Goal: Information Seeking & Learning: Compare options

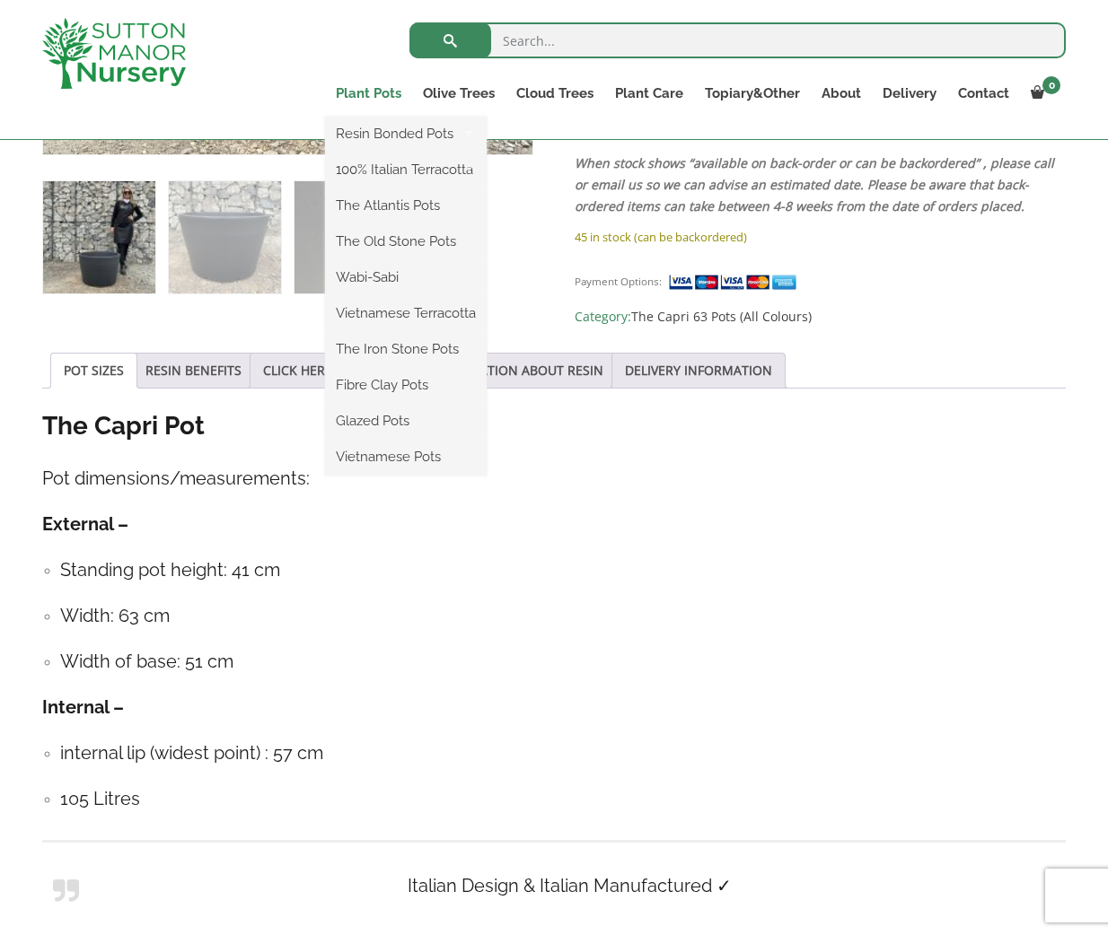
click at [378, 93] on link "Plant Pots" at bounding box center [368, 93] width 87 height 25
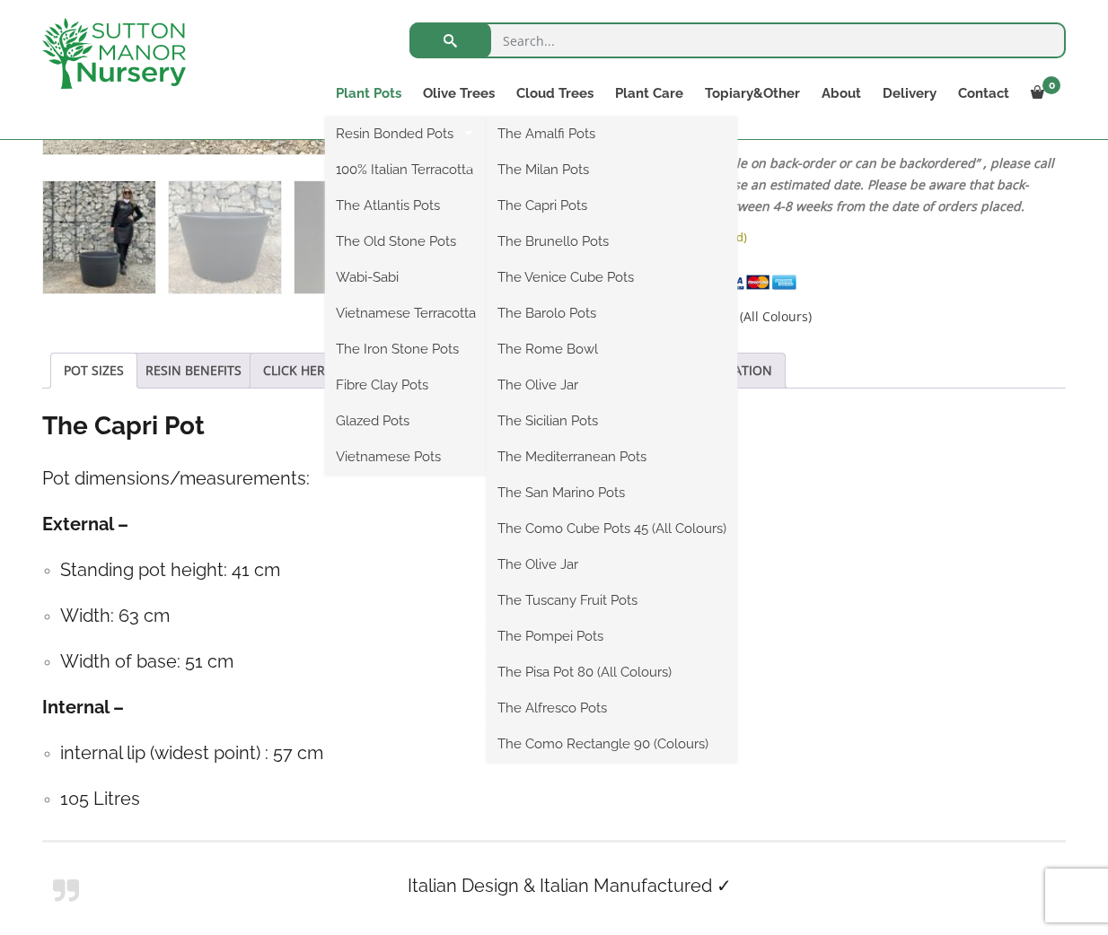
click at [362, 91] on link "Plant Pots" at bounding box center [368, 93] width 87 height 25
click at [363, 91] on link "Plant Pots" at bounding box center [368, 93] width 87 height 25
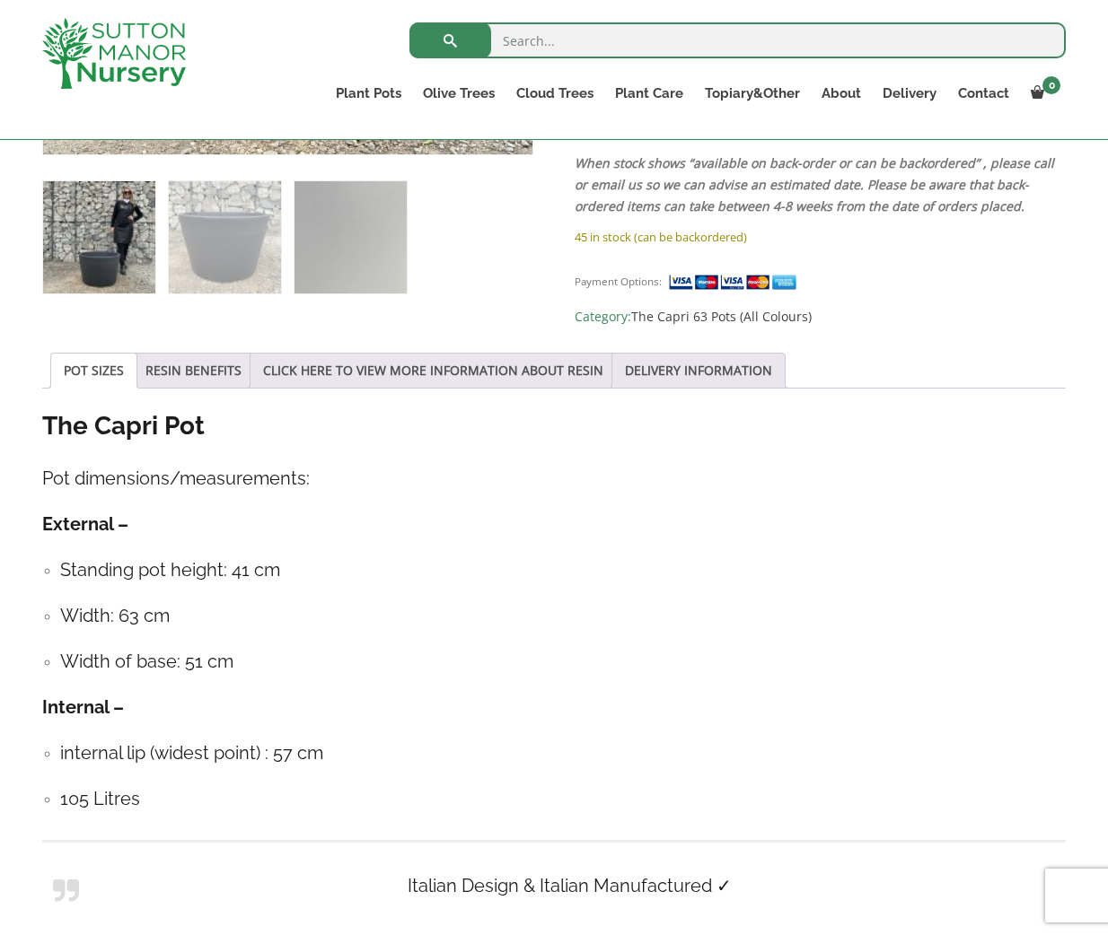
click at [829, 465] on h4 "Pot dimensions/measurements:" at bounding box center [553, 479] width 1023 height 28
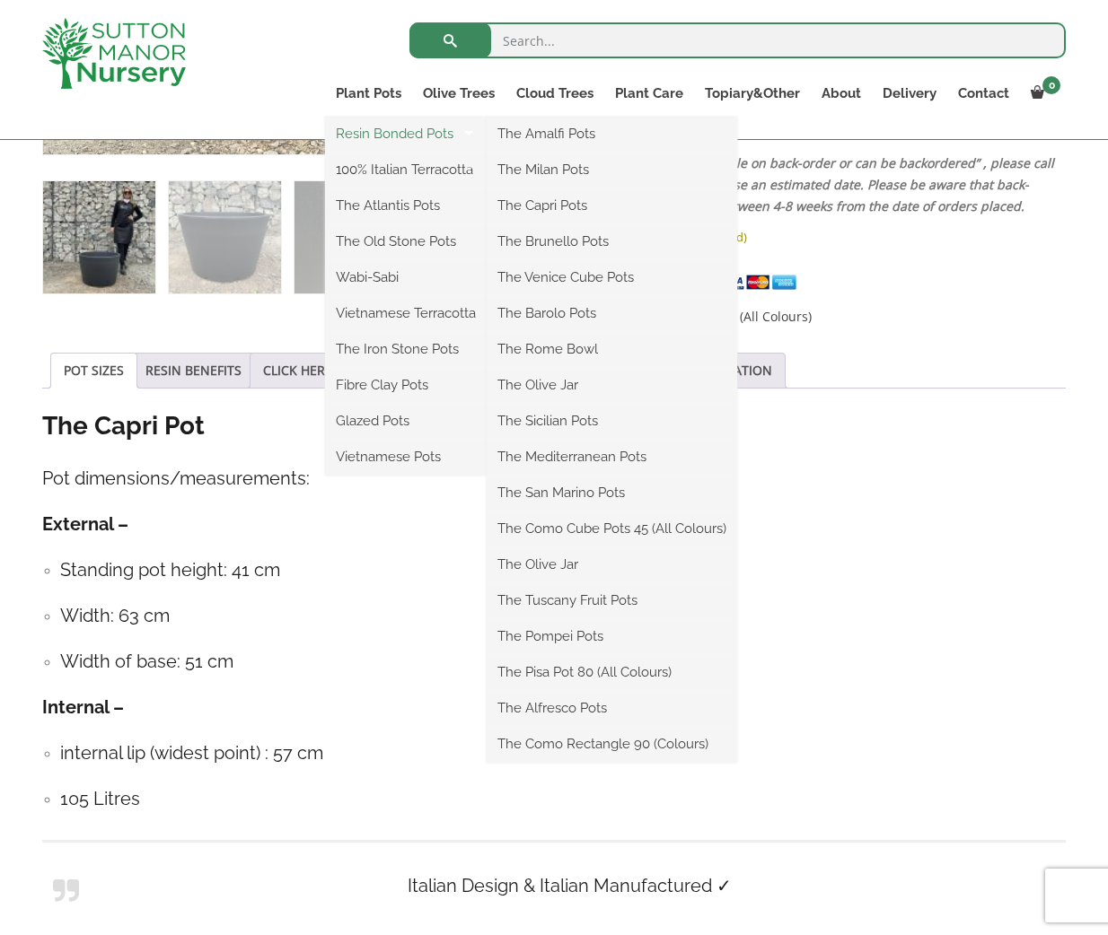
click at [399, 132] on link "Resin Bonded Pots" at bounding box center [406, 133] width 162 height 27
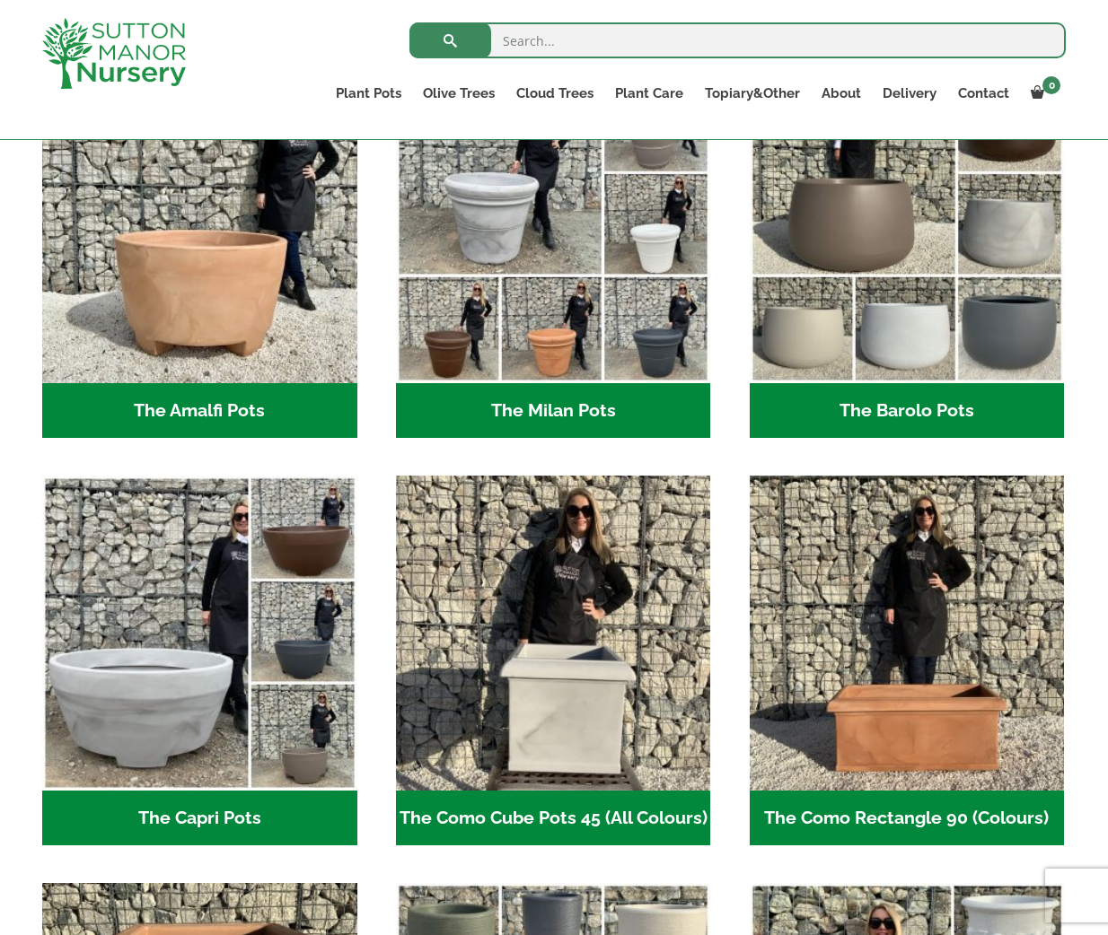
scroll to position [573, 0]
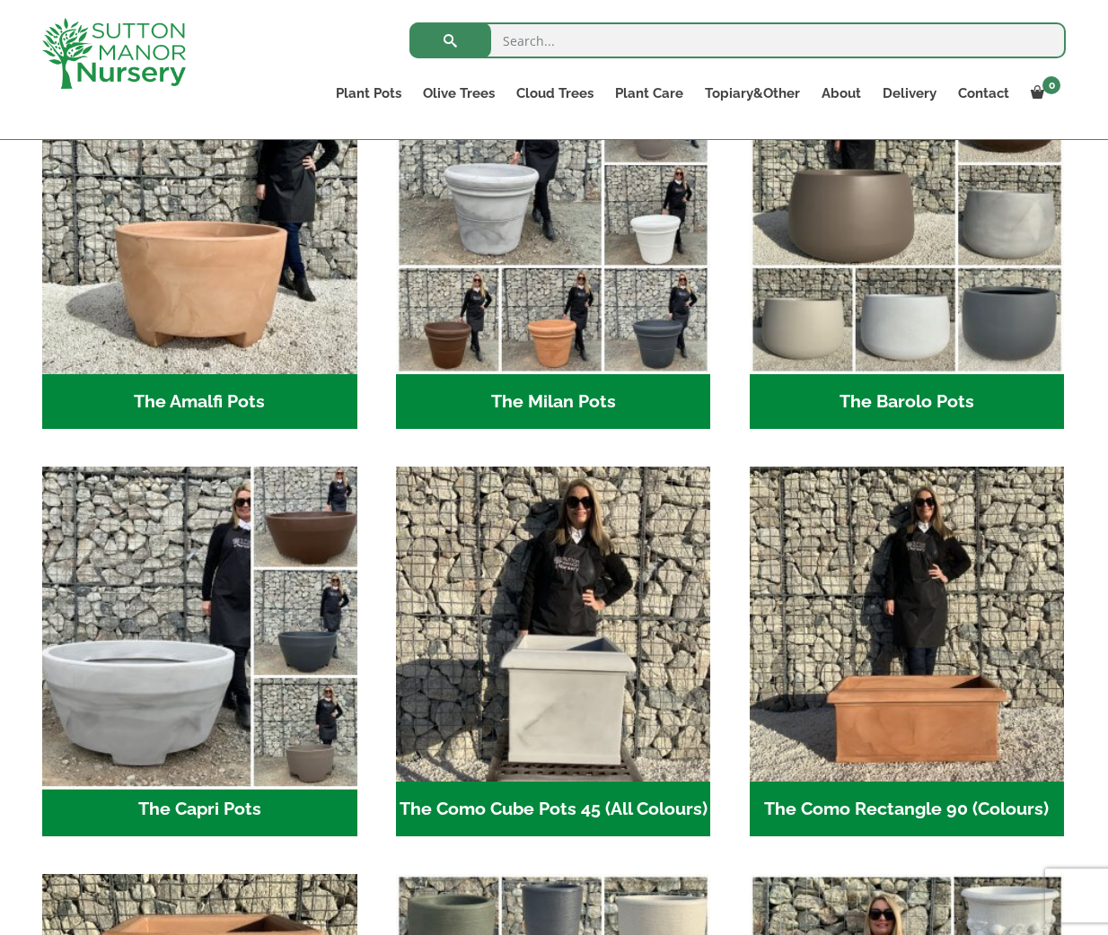
click at [282, 659] on img "Visit product category The Capri Pots" at bounding box center [199, 625] width 330 height 330
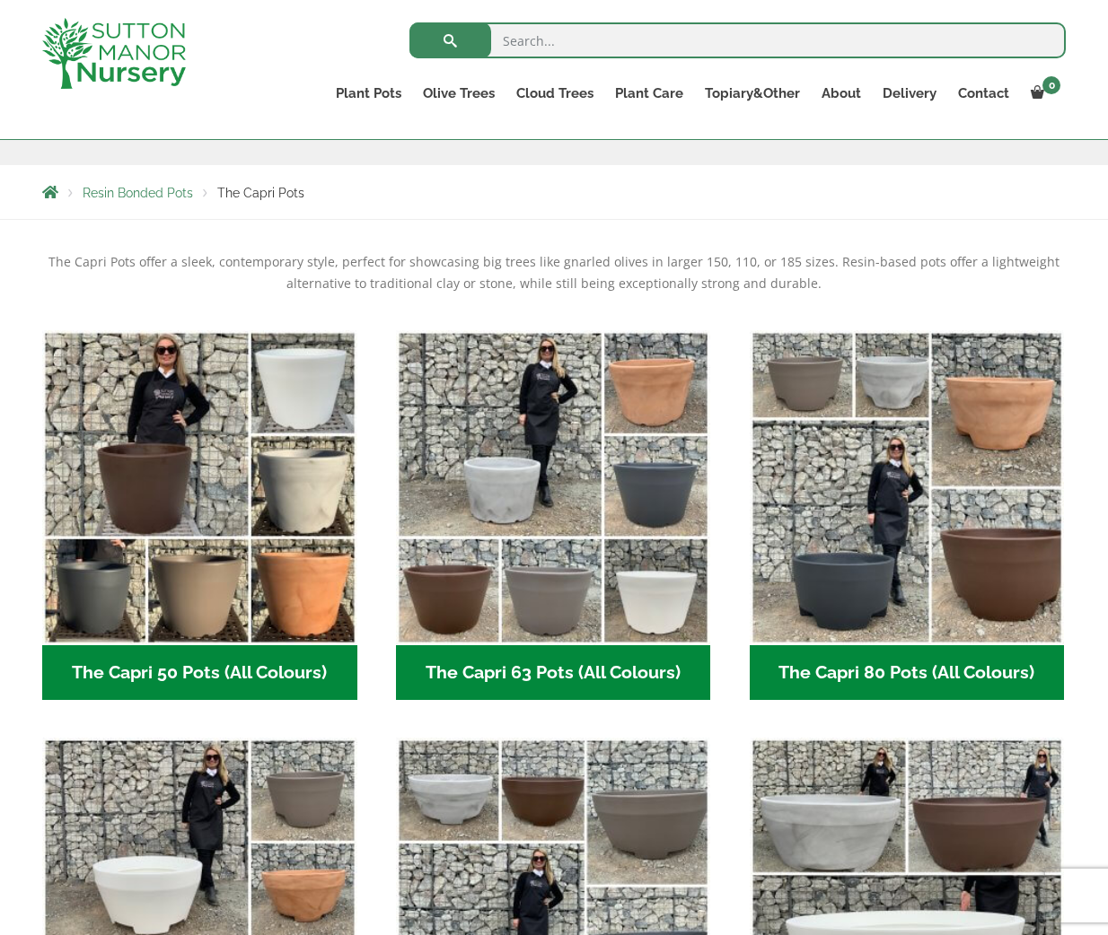
scroll to position [260, 0]
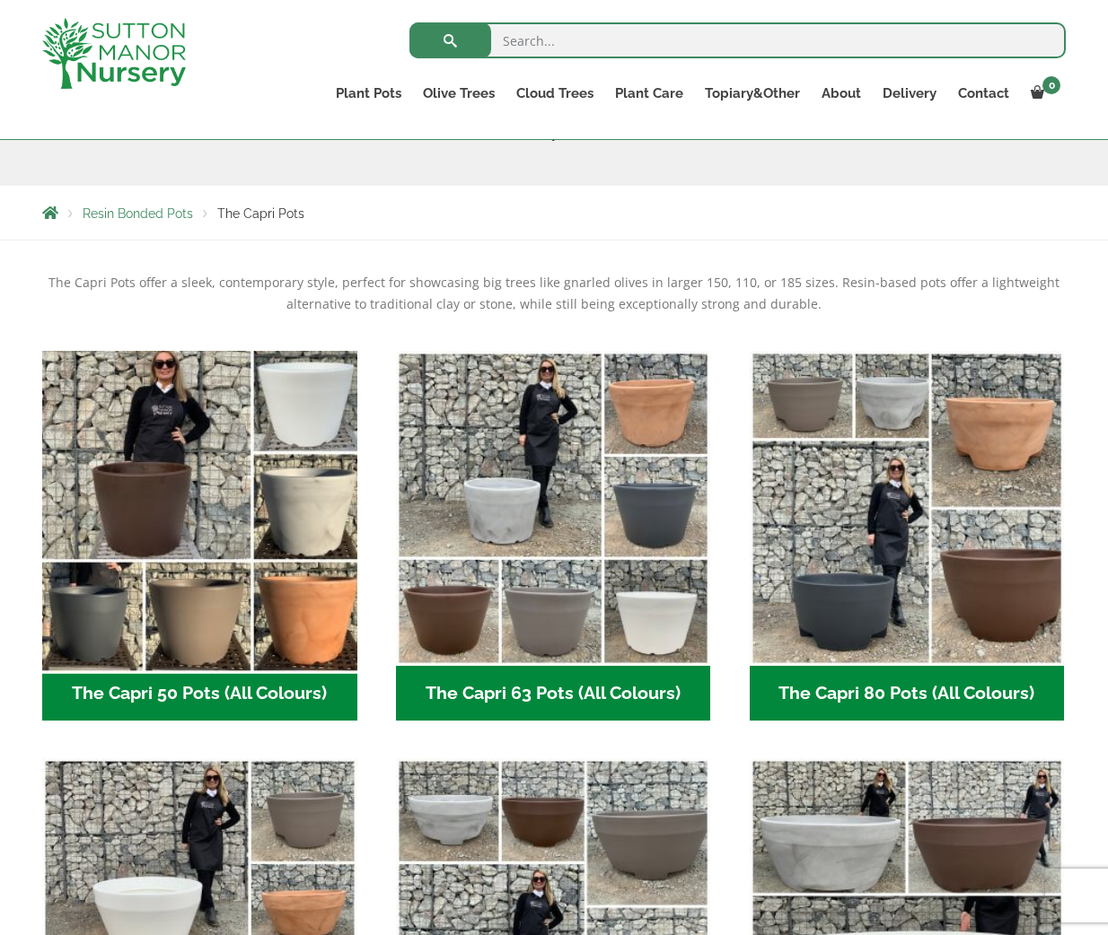
click at [174, 552] on img "Visit product category The Capri 50 Pots (All Colours)" at bounding box center [199, 508] width 330 height 330
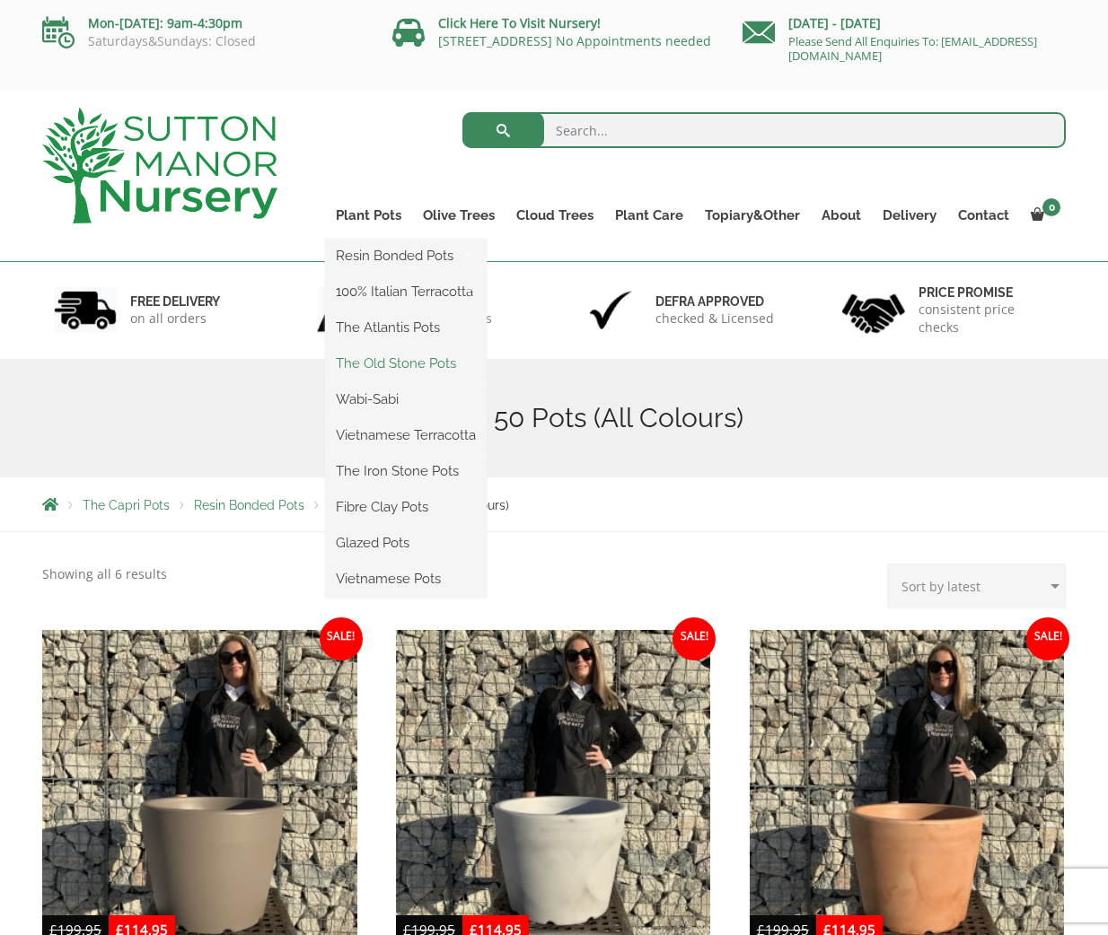
click at [395, 363] on link "The Old Stone Pots" at bounding box center [406, 363] width 162 height 27
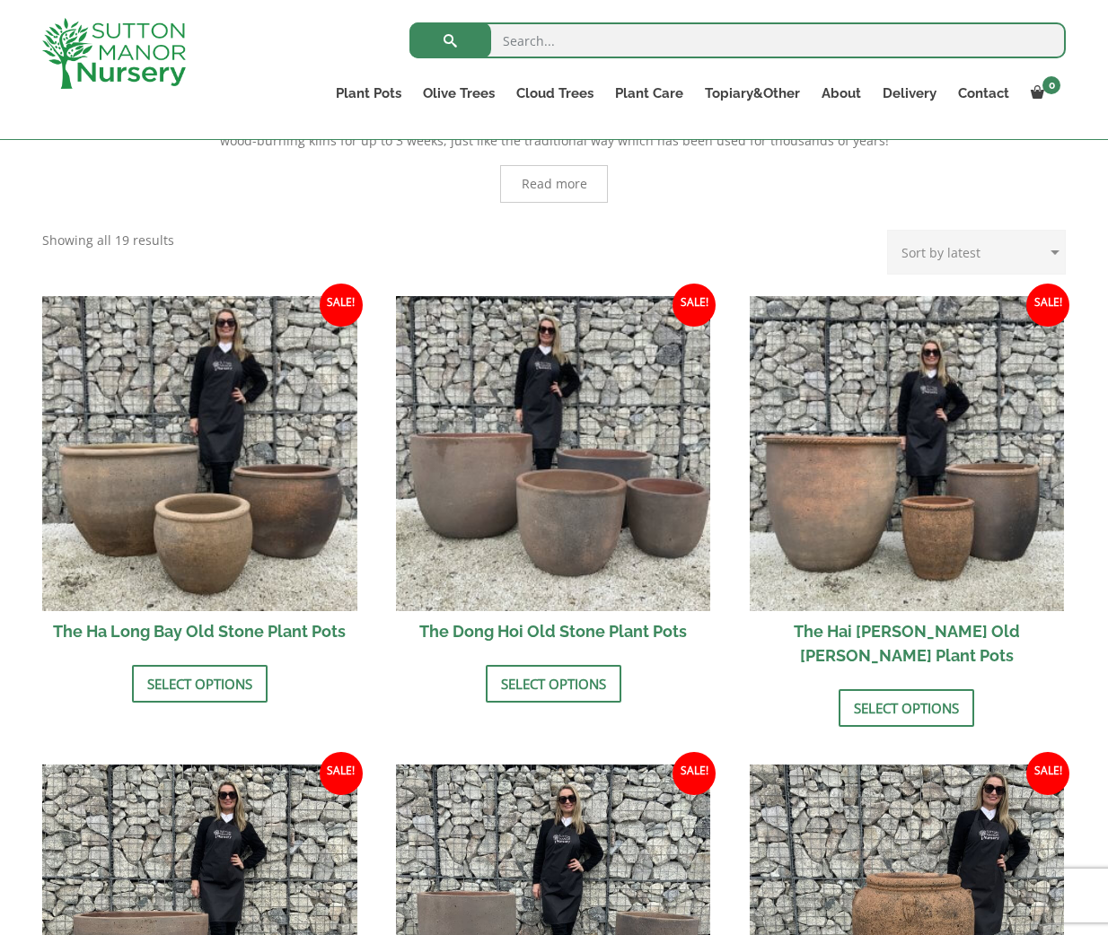
scroll to position [493, 0]
